Goal: Ask a question

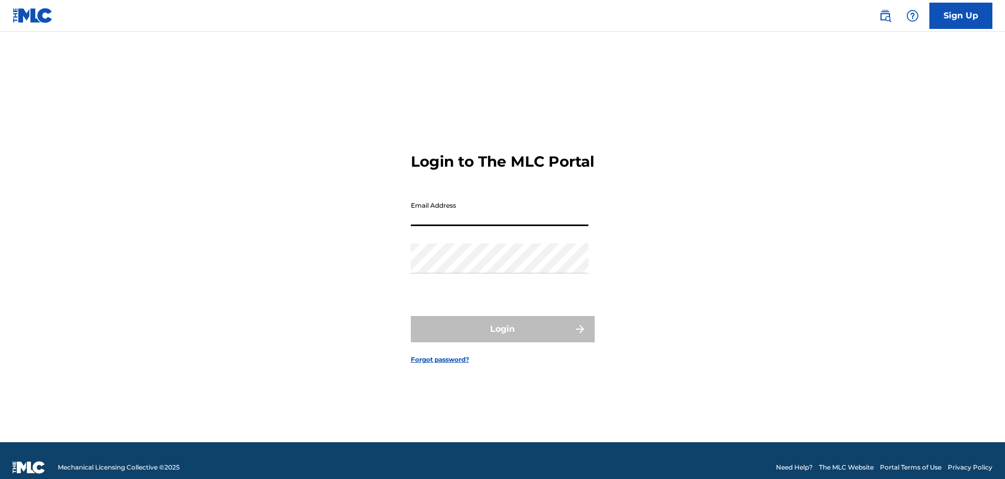
type input "[PERSON_NAME][EMAIL_ADDRESS][PERSON_NAME][DOMAIN_NAME]"
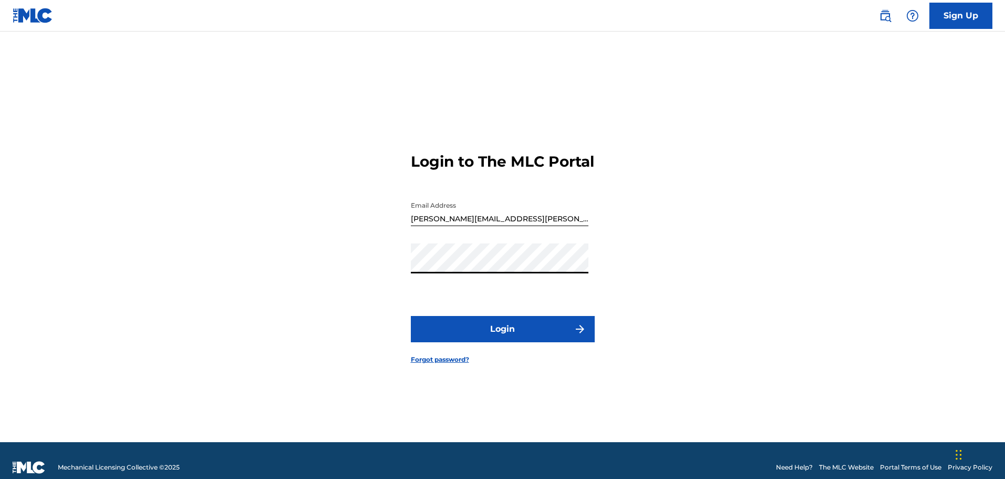
click at [411, 316] on button "Login" at bounding box center [503, 329] width 184 height 26
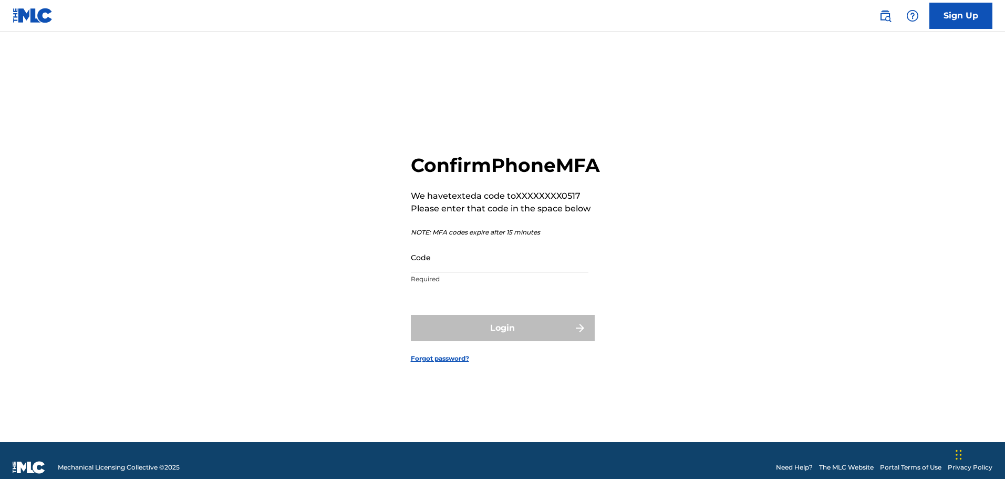
click at [545, 272] on input "Code" at bounding box center [500, 257] width 178 height 30
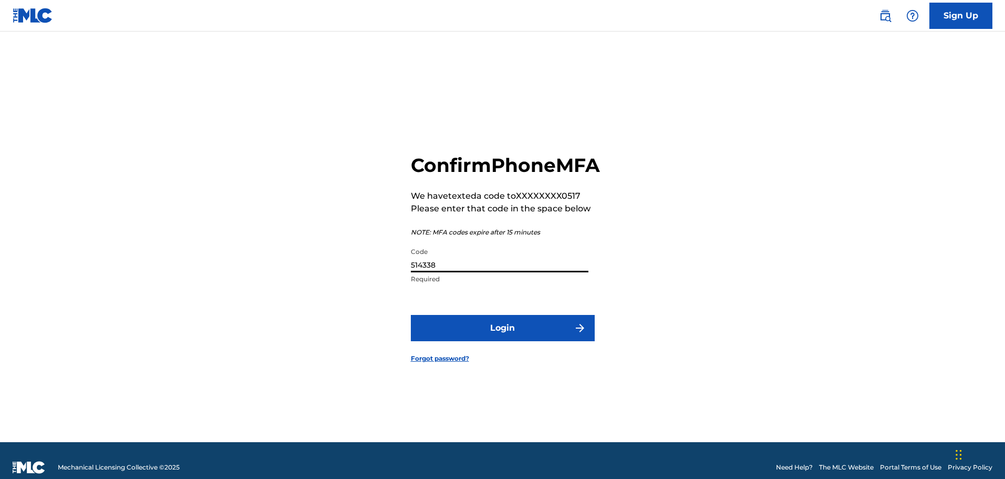
type input "514338"
click at [513, 340] on button "Login" at bounding box center [503, 328] width 184 height 26
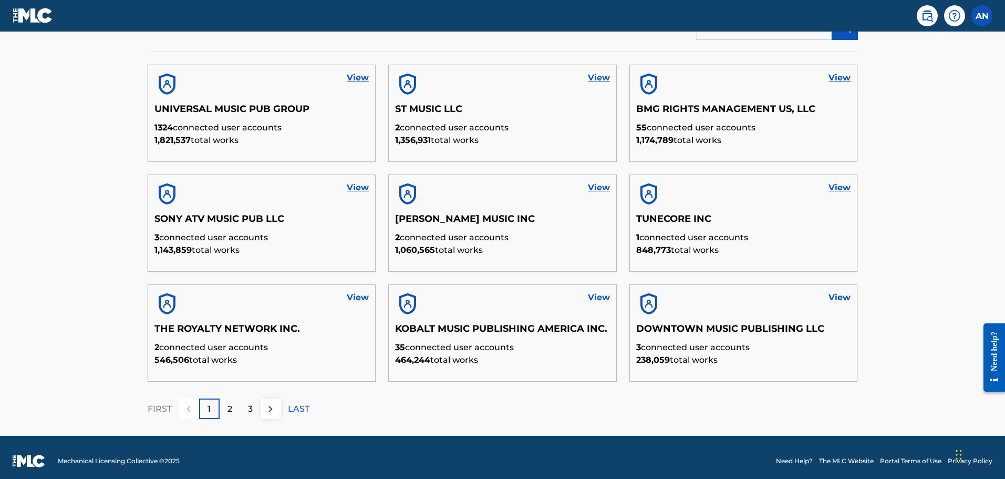
scroll to position [375, 0]
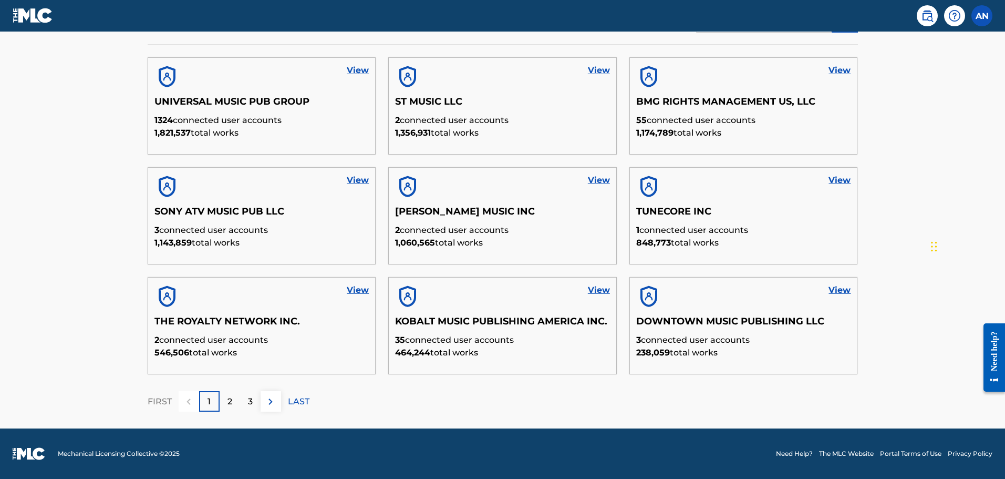
drag, startPoint x: 957, startPoint y: 452, endPoint x: 936, endPoint y: 244, distance: 209.2
click at [936, 244] on div "Chat Widget" at bounding box center [954, 245] width 53 height 50
click at [792, 450] on link "Need Help?" at bounding box center [794, 453] width 37 height 9
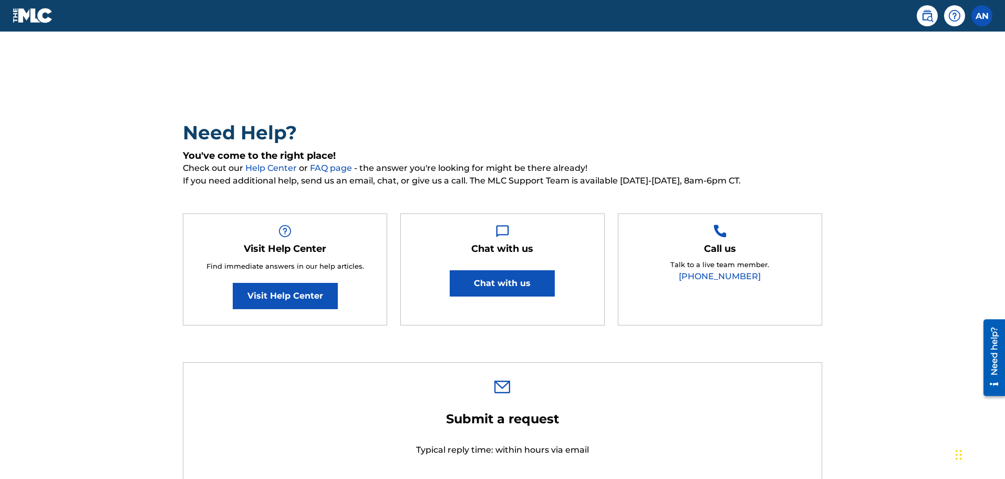
drag, startPoint x: 932, startPoint y: 244, endPoint x: 977, endPoint y: 454, distance: 214.5
click at [977, 454] on div "Chat Widget" at bounding box center [979, 453] width 53 height 50
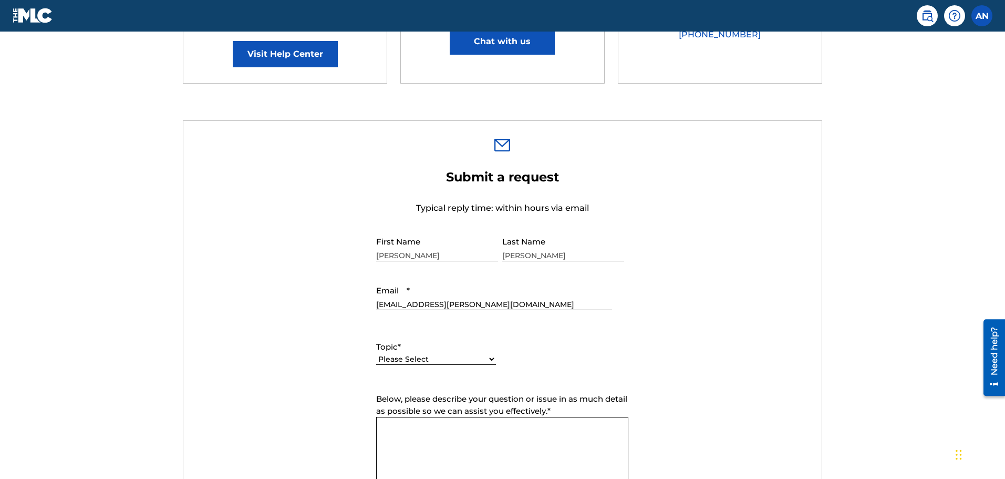
scroll to position [180, 0]
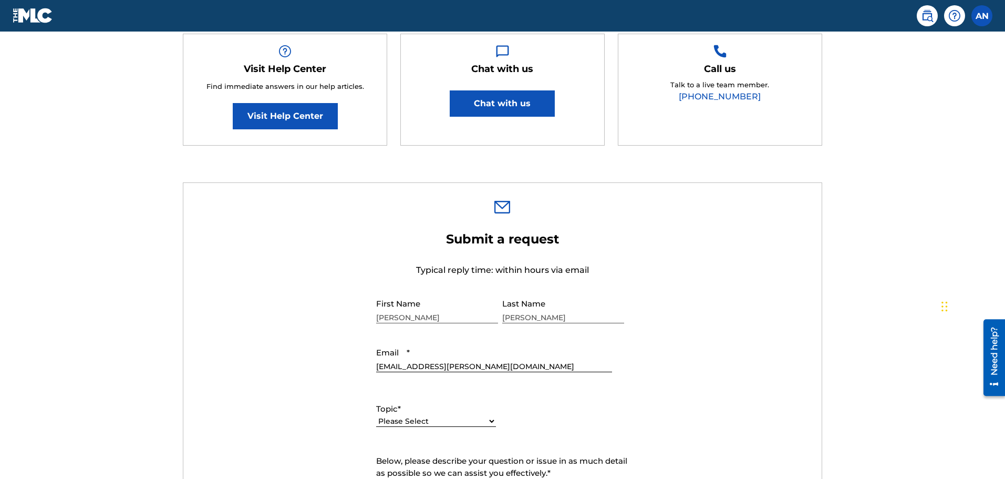
drag, startPoint x: 957, startPoint y: 457, endPoint x: 939, endPoint y: 308, distance: 149.3
click at [939, 308] on div "Chat Widget" at bounding box center [965, 305] width 53 height 50
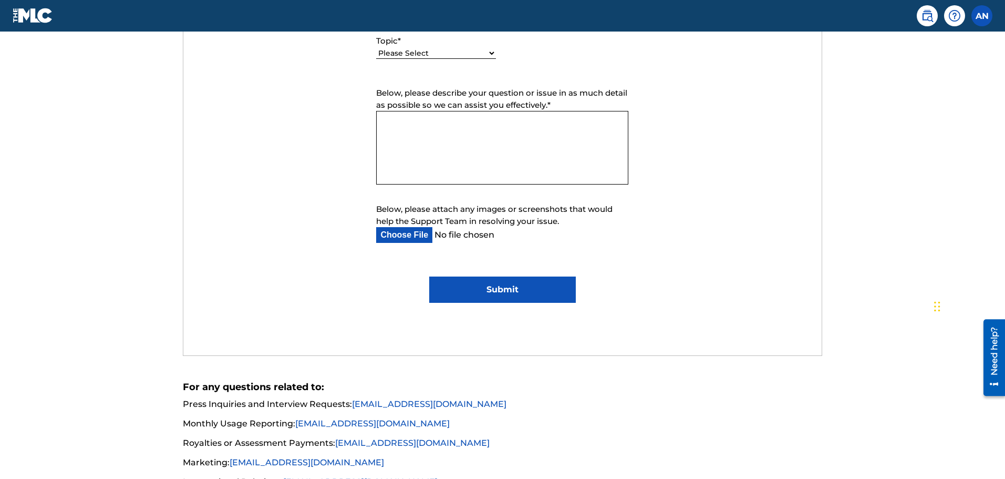
scroll to position [127, 0]
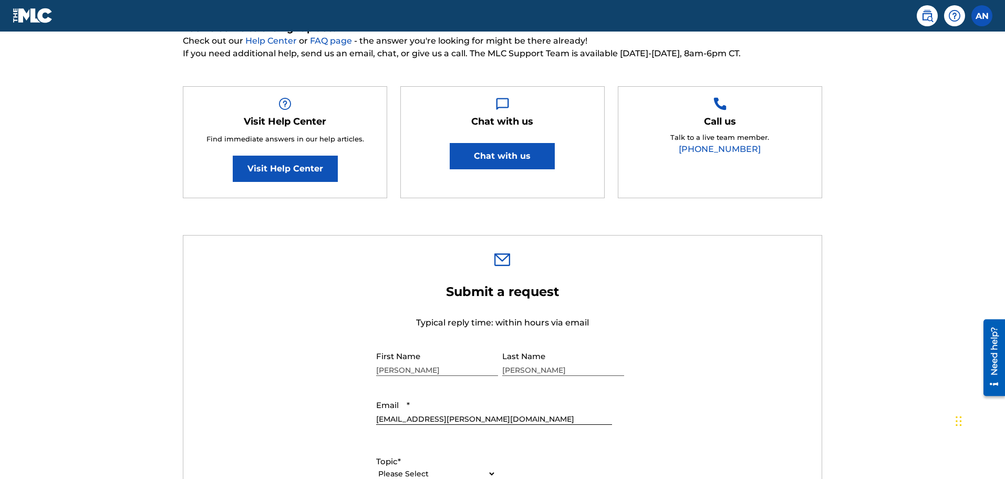
drag, startPoint x: 940, startPoint y: 307, endPoint x: 983, endPoint y: 442, distance: 141.6
click at [983, 442] on div "Chat Widget" at bounding box center [979, 420] width 53 height 50
drag, startPoint x: 996, startPoint y: 348, endPoint x: 985, endPoint y: 241, distance: 108.3
click html "Need help? Resource Center Help Get the help you need from our knowledge base N…"
click at [981, 268] on main "Need Help? You've come to the right place! Check out our Help Center or FAQ pag…" at bounding box center [502, 428] width 1005 height 1049
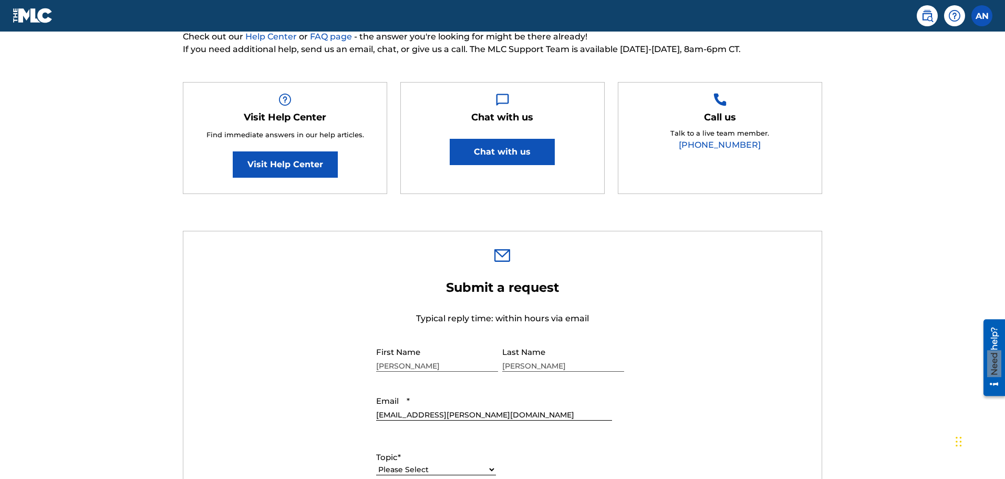
scroll to position [0, 0]
